Goal: Information Seeking & Learning: Learn about a topic

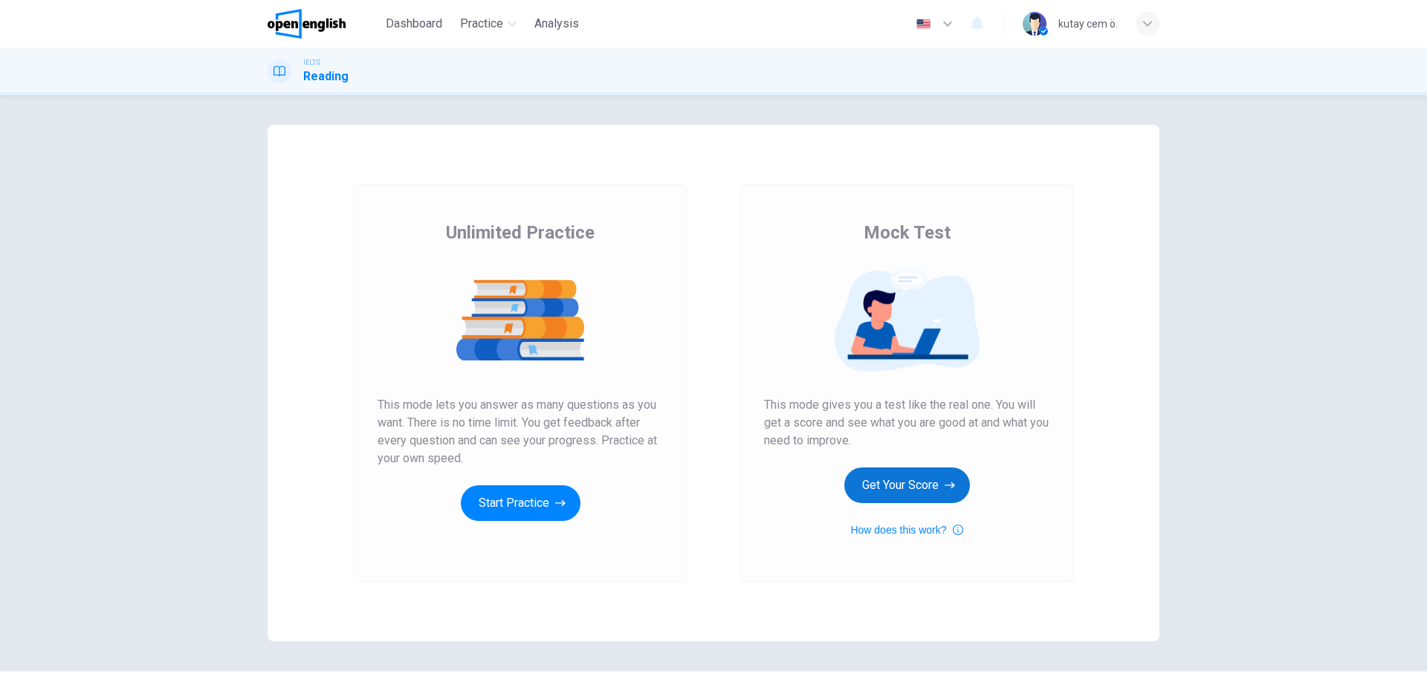
click at [854, 487] on button "Get Your Score" at bounding box center [907, 485] width 126 height 36
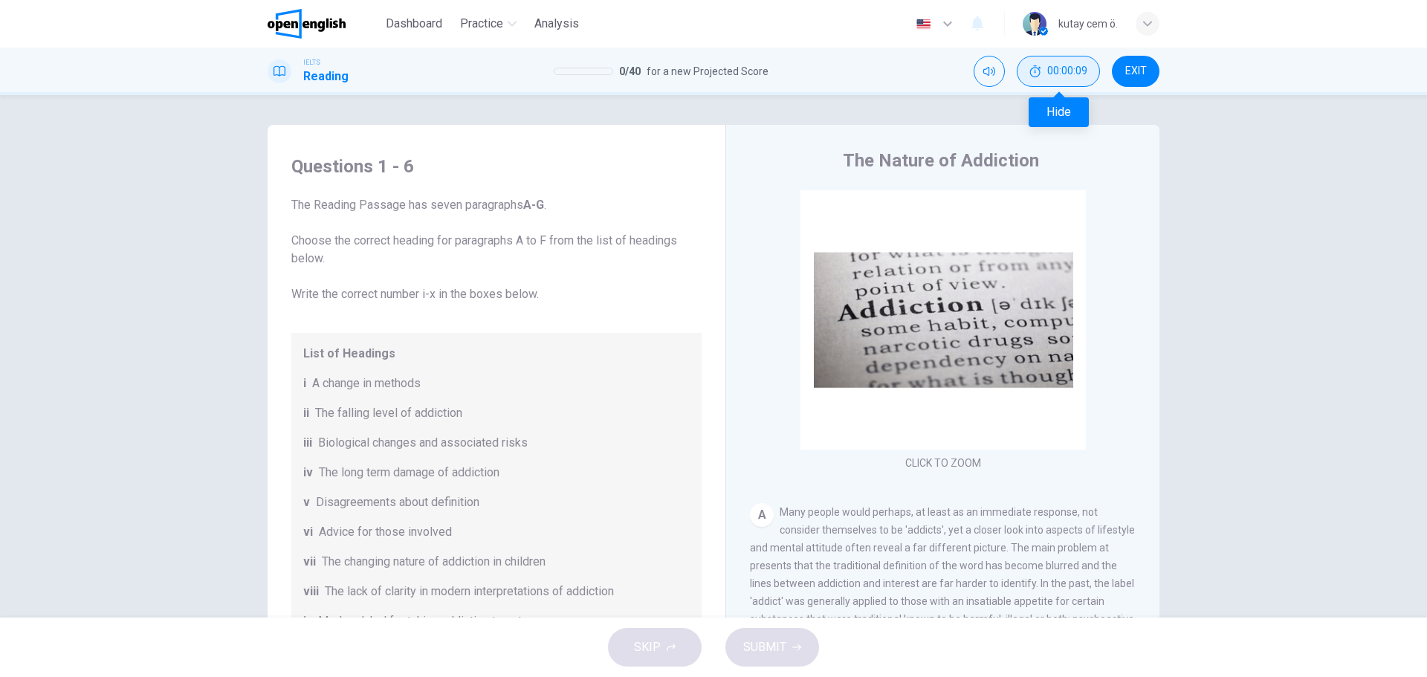
click at [1061, 65] on span "00:00:09" at bounding box center [1067, 71] width 40 height 12
click at [1075, 70] on button "Show" at bounding box center [1084, 71] width 31 height 31
drag, startPoint x: 399, startPoint y: 294, endPoint x: 431, endPoint y: 290, distance: 32.2
click at [405, 292] on span "The Reading Passage has seven paragraphs A-G . Choose the correct heading for p…" at bounding box center [496, 249] width 410 height 107
click at [436, 291] on span "The Reading Passage has seven paragraphs A-G . Choose the correct heading for p…" at bounding box center [496, 249] width 410 height 107
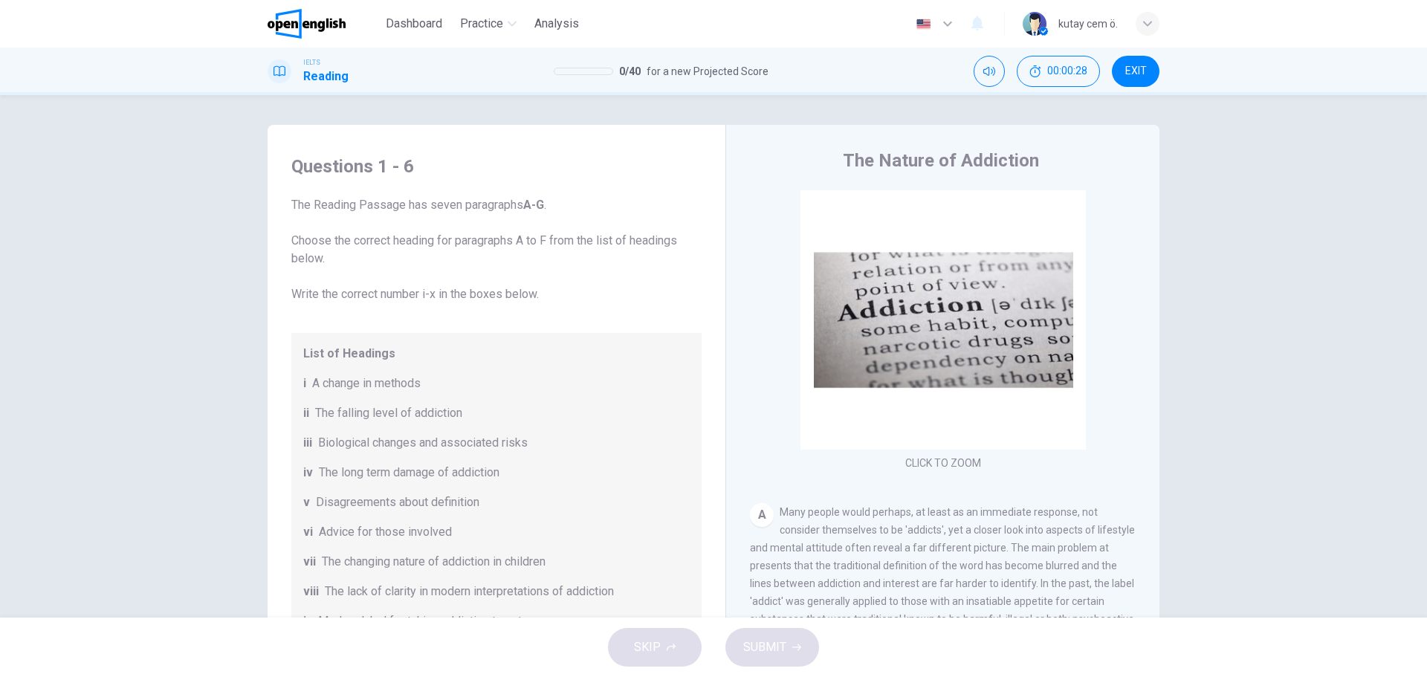
drag, startPoint x: 461, startPoint y: 293, endPoint x: 488, endPoint y: 297, distance: 27.7
click at [488, 297] on span "The Reading Passage has seven paragraphs A-G . Choose the correct heading for p…" at bounding box center [496, 249] width 410 height 107
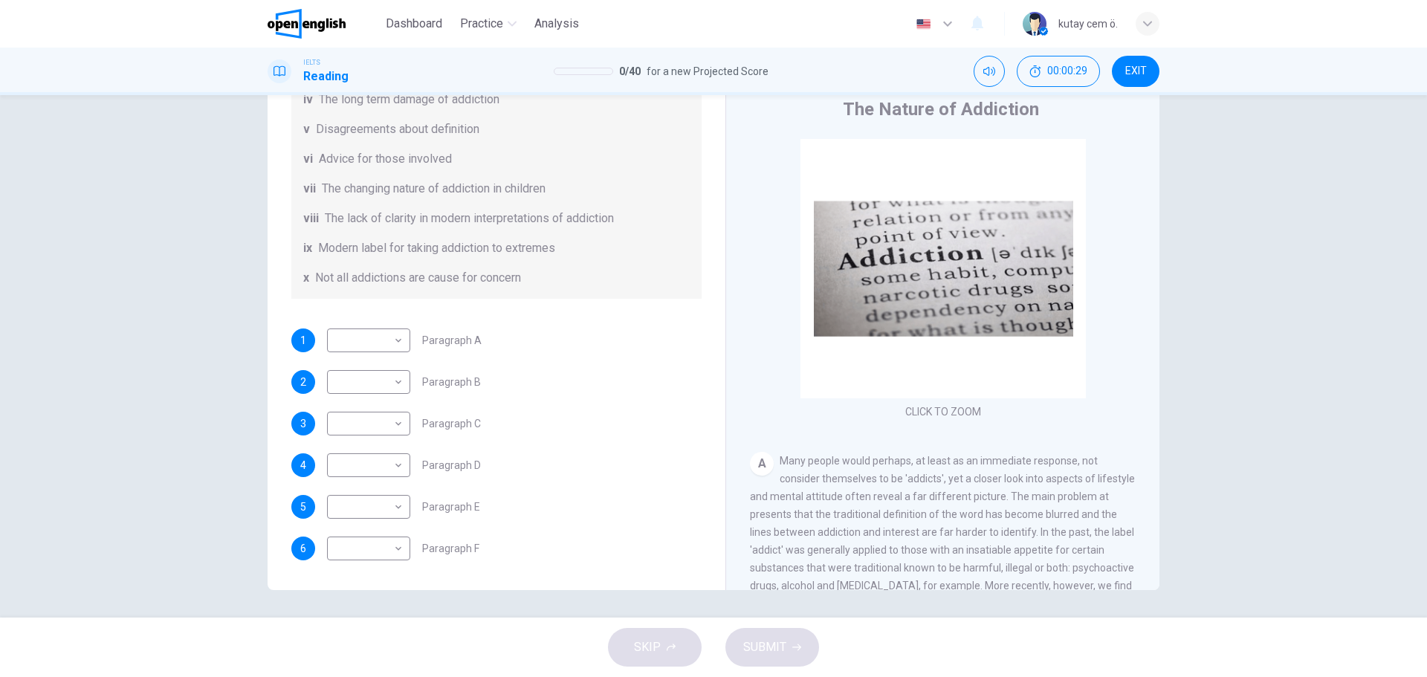
scroll to position [54, 0]
click at [375, 331] on body "This site uses cookies, as explained in our Privacy Policy . If you agree to th…" at bounding box center [713, 338] width 1427 height 677
click at [376, 332] on div at bounding box center [713, 338] width 1427 height 677
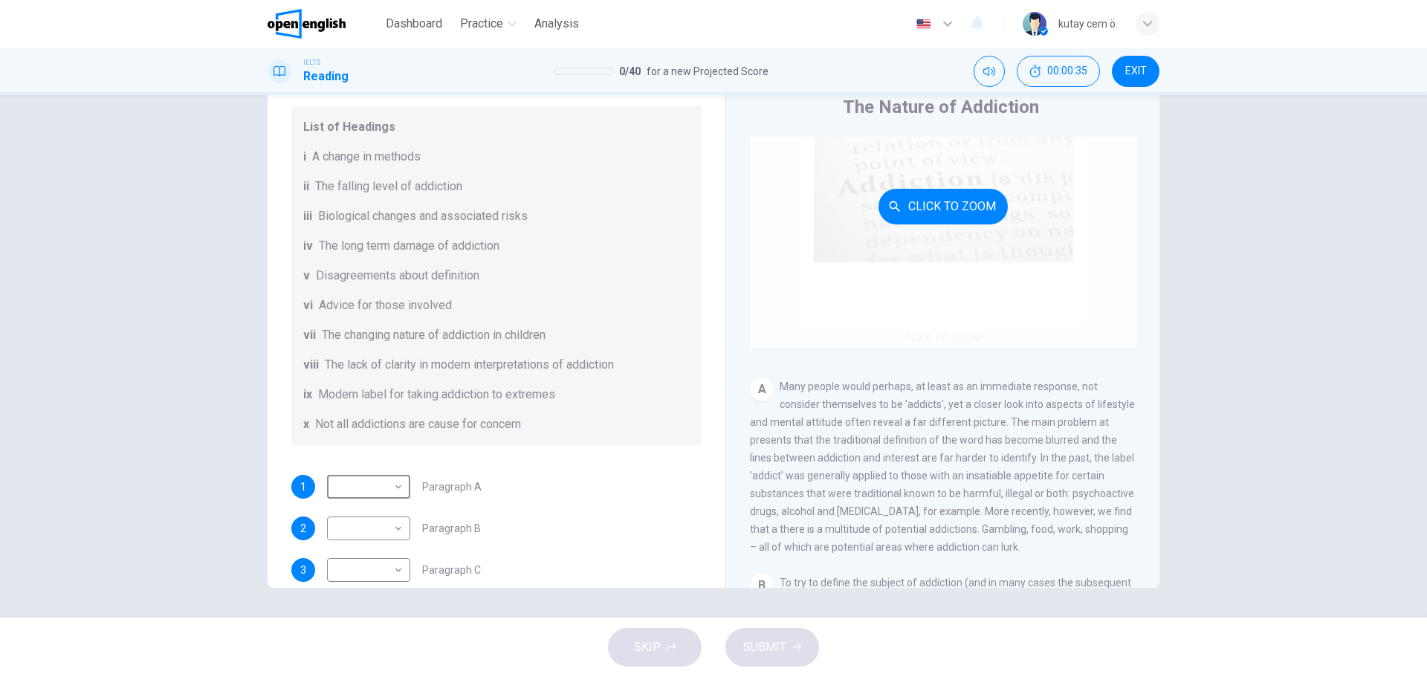
scroll to position [74, 0]
click at [970, 187] on button "Click to Zoom" at bounding box center [942, 205] width 129 height 36
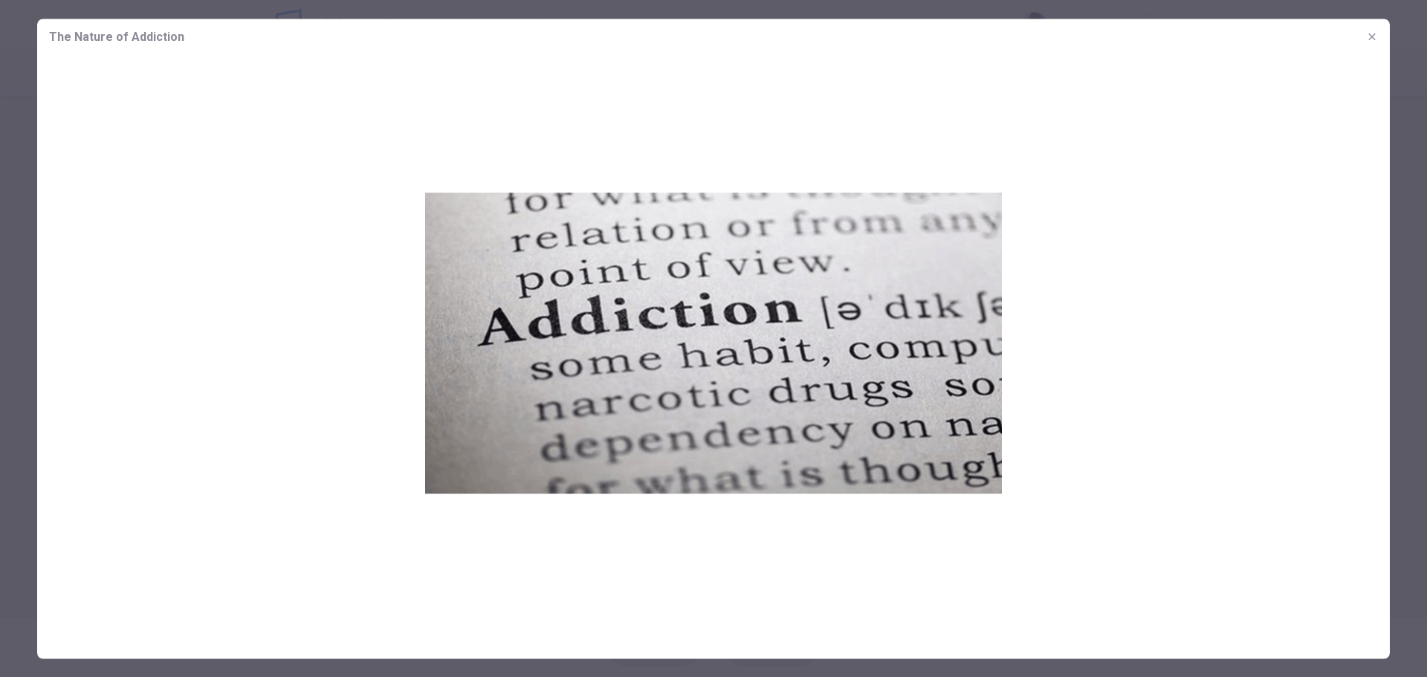
drag, startPoint x: 1093, startPoint y: 415, endPoint x: 939, endPoint y: 352, distance: 166.3
click at [1028, 378] on img at bounding box center [713, 342] width 1353 height 577
click at [1383, 33] on button "button" at bounding box center [1372, 37] width 24 height 24
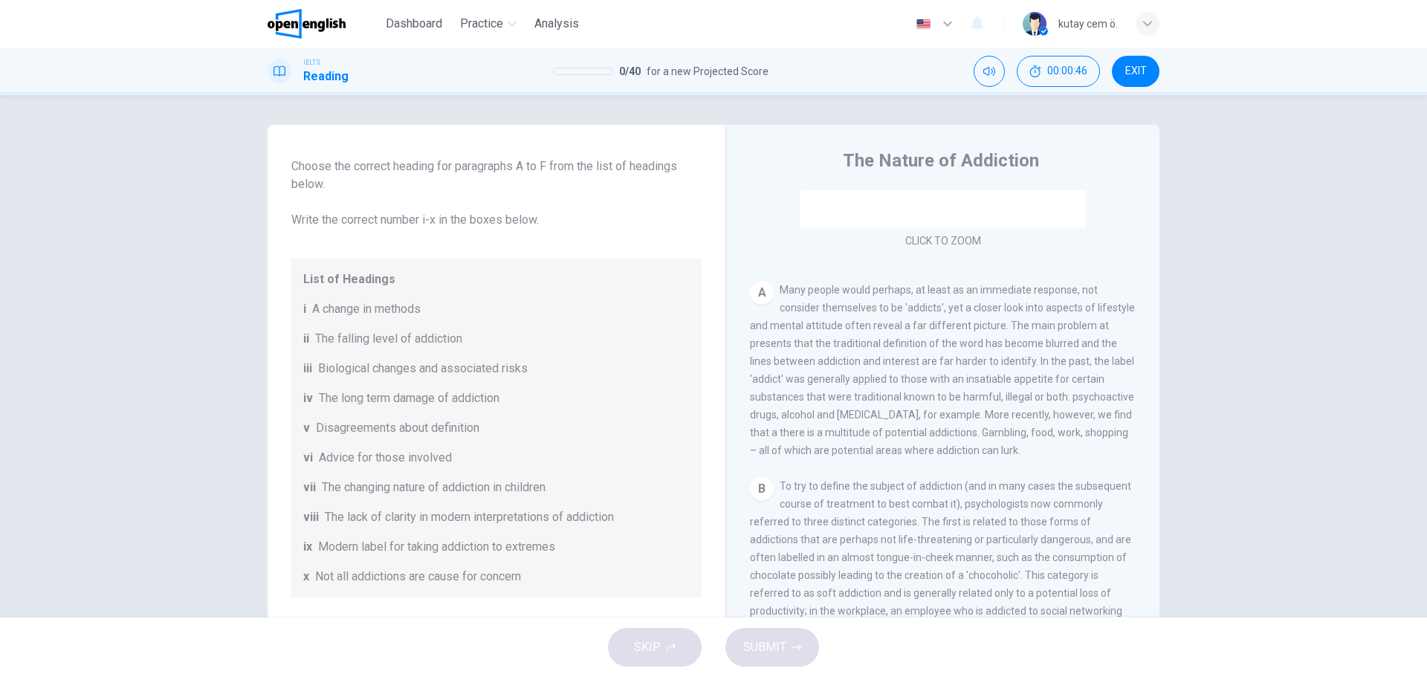
scroll to position [223, 0]
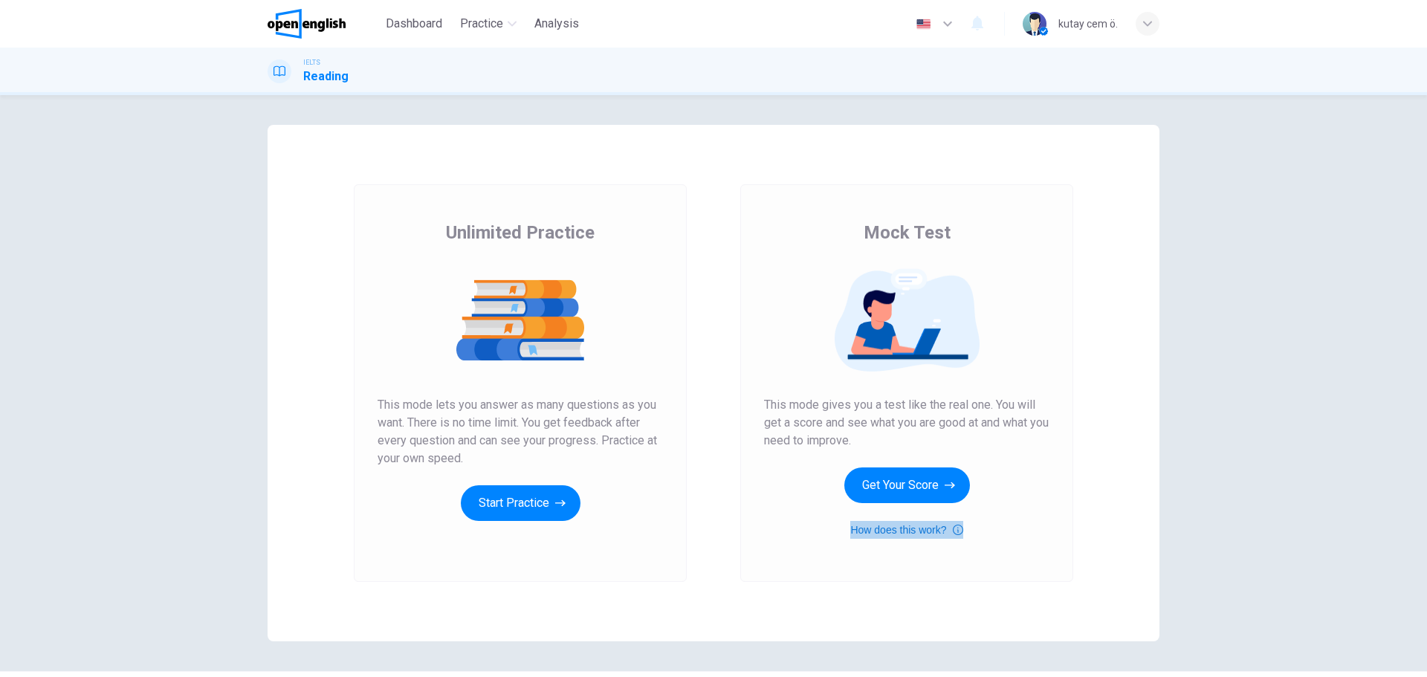
click at [923, 534] on button "How does this work?" at bounding box center [906, 530] width 112 height 18
